Goal: Find specific page/section: Find specific page/section

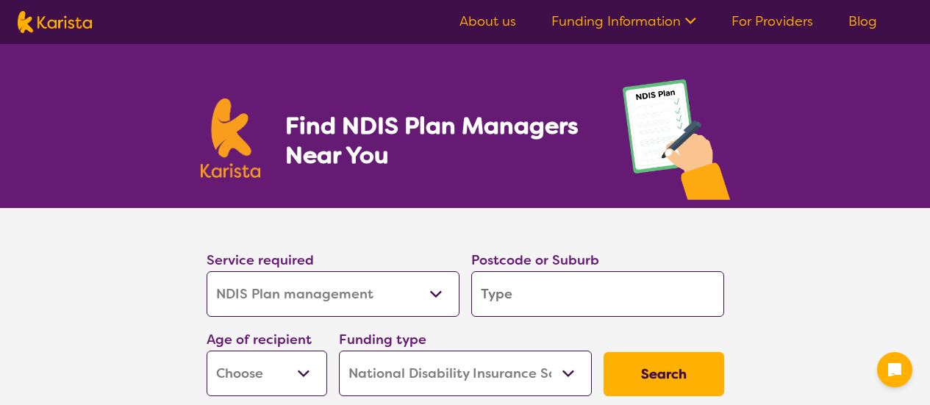
select select "NDIS Plan management"
select select "NDIS"
select select "NDIS Plan management"
select select "NDIS"
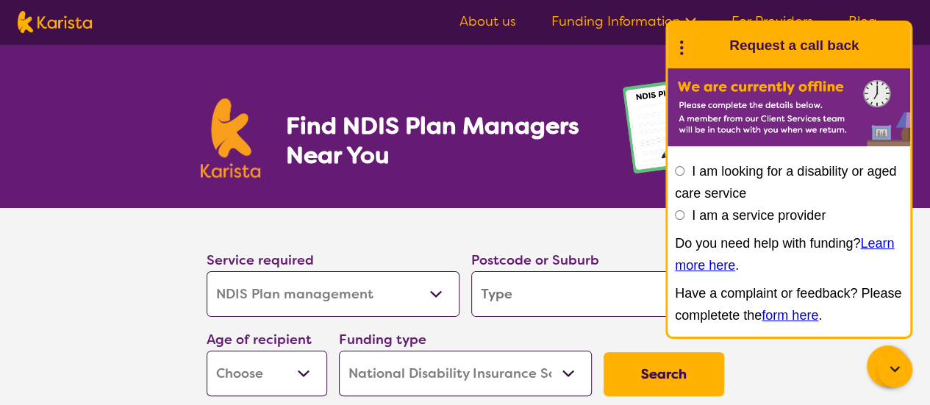
click at [511, 294] on input "search" at bounding box center [597, 294] width 253 height 46
type input "2550"
click at [884, 4] on nav "About us Funding Information NDIS - National Disability Insurance Scheme HCP - …" at bounding box center [465, 22] width 930 height 44
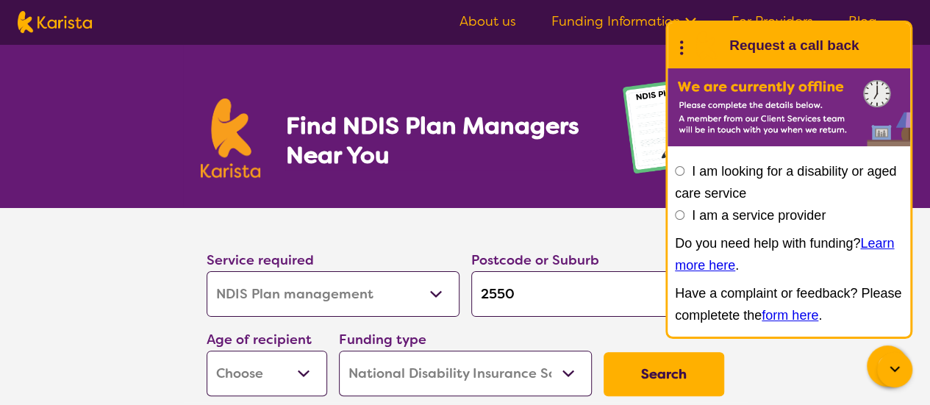
click at [650, 377] on button "Search" at bounding box center [663, 374] width 121 height 44
click at [670, 371] on button "Search" at bounding box center [663, 374] width 121 height 44
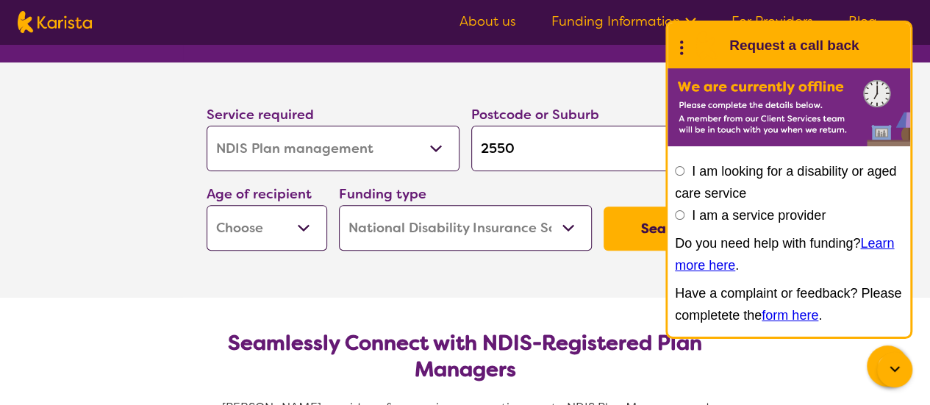
scroll to position [149, 0]
